Goal: Information Seeking & Learning: Compare options

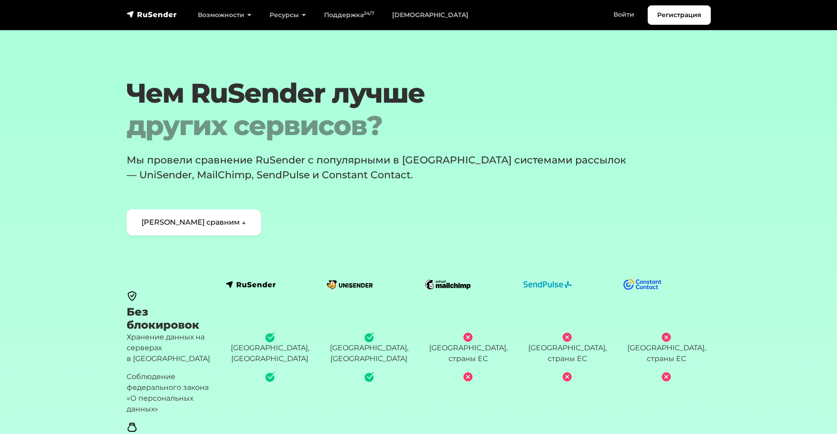
drag, startPoint x: 377, startPoint y: 286, endPoint x: 345, endPoint y: 287, distance: 32.0
click at [345, 287] on div at bounding box center [369, 285] width 99 height 12
click at [345, 283] on img at bounding box center [350, 284] width 50 height 9
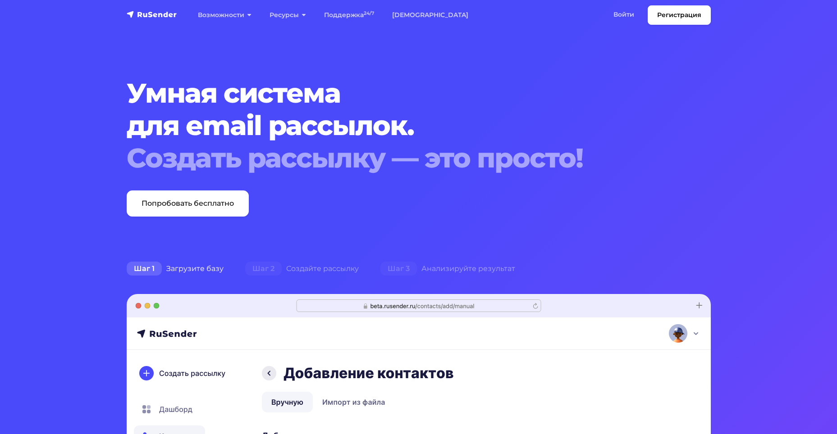
click at [154, 15] on img "navbar" at bounding box center [152, 14] width 50 height 9
click at [172, 212] on link "Попробовать бесплатно" at bounding box center [188, 204] width 122 height 26
click at [410, 17] on link "[DEMOGRAPHIC_DATA]" at bounding box center [430, 15] width 94 height 18
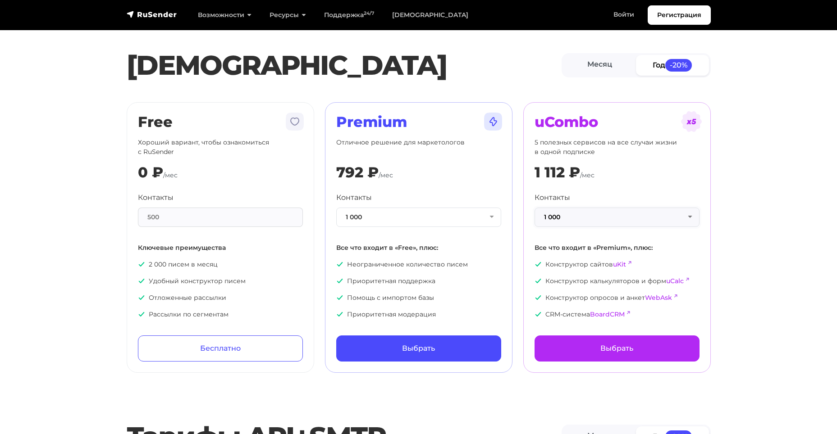
click at [562, 220] on button "1 000" at bounding box center [617, 217] width 165 height 19
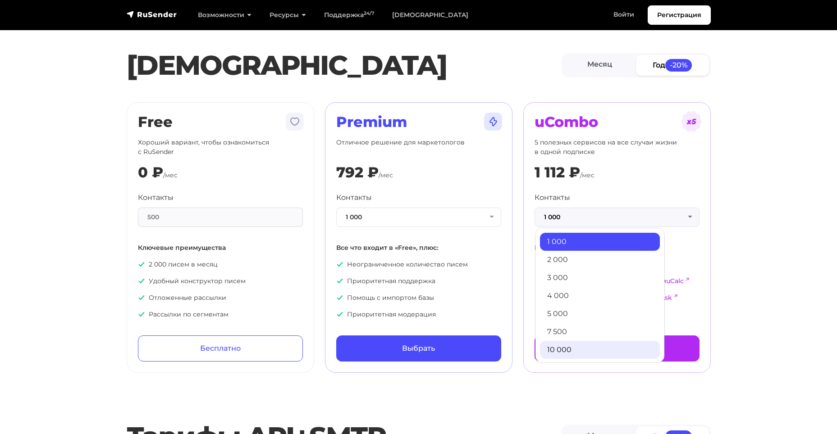
click at [571, 352] on link "10 000" at bounding box center [600, 350] width 120 height 18
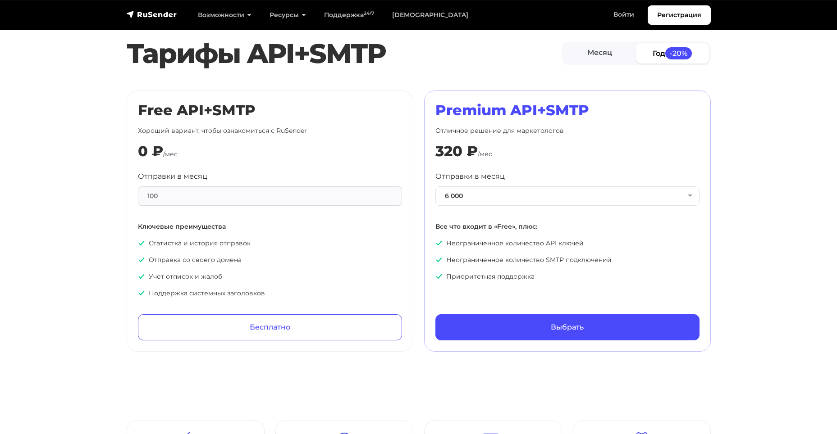
scroll to position [406, 0]
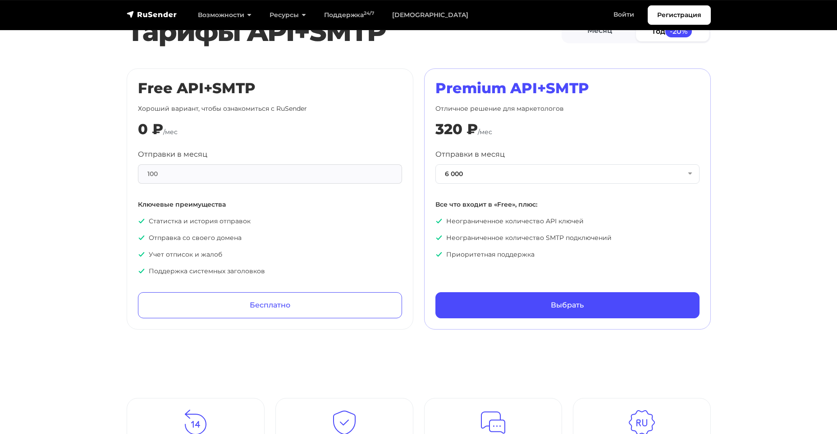
click at [483, 244] on ul "Неограниченное количество API ключей Неограниченное количество SMTP подключений…" at bounding box center [567, 238] width 264 height 43
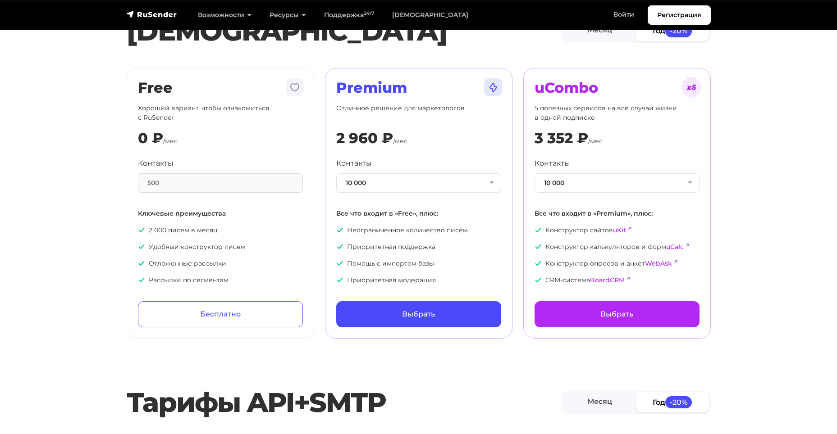
scroll to position [0, 0]
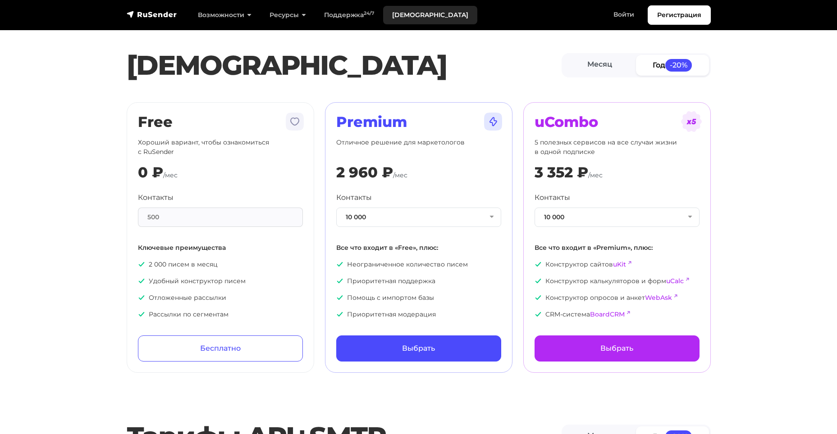
click at [407, 10] on link "[DEMOGRAPHIC_DATA]" at bounding box center [430, 15] width 94 height 18
click at [255, 207] on div "Контакты 500" at bounding box center [220, 209] width 165 height 35
click at [589, 212] on button "1 000" at bounding box center [617, 217] width 165 height 19
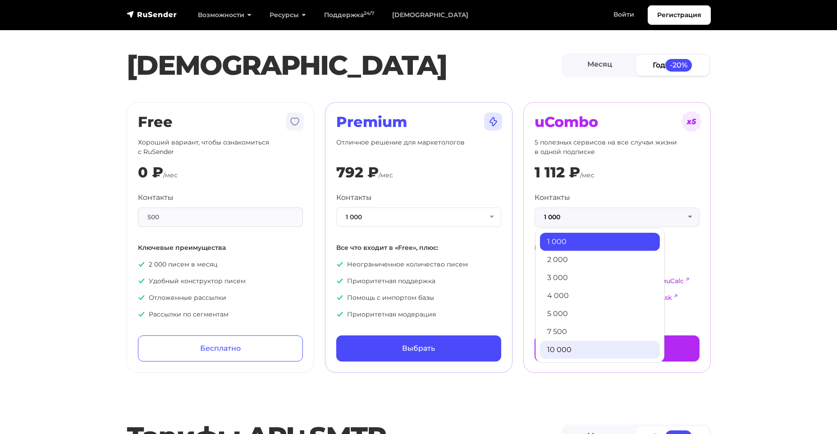
click at [576, 347] on link "10 000" at bounding box center [600, 350] width 120 height 18
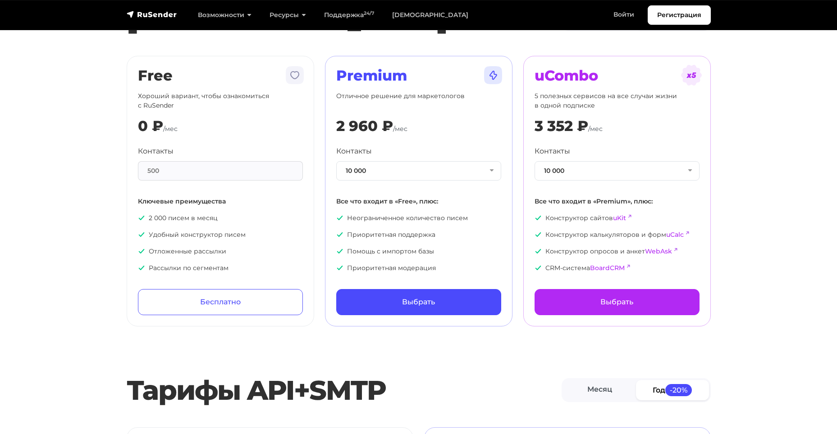
scroll to position [45, 0]
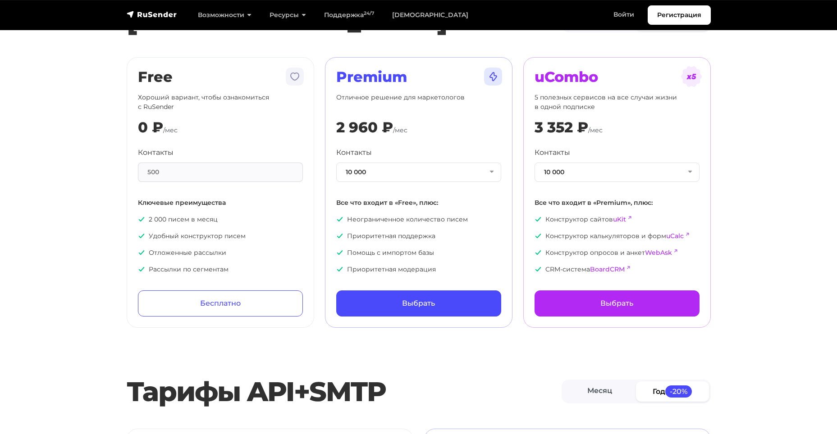
click at [486, 77] on img at bounding box center [493, 77] width 22 height 22
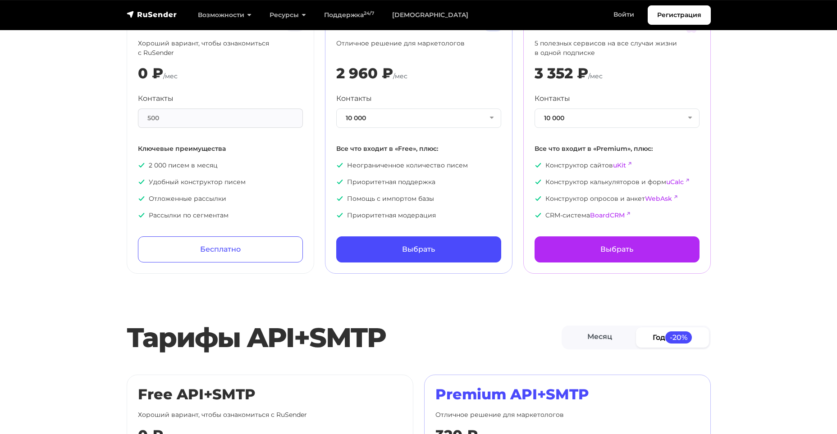
scroll to position [90, 0]
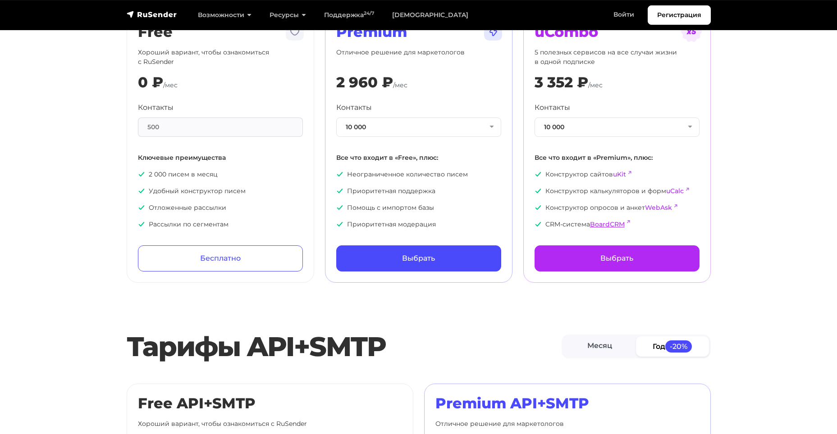
click at [612, 224] on link "BoardCRM" at bounding box center [607, 224] width 35 height 8
